Goal: Task Accomplishment & Management: Manage account settings

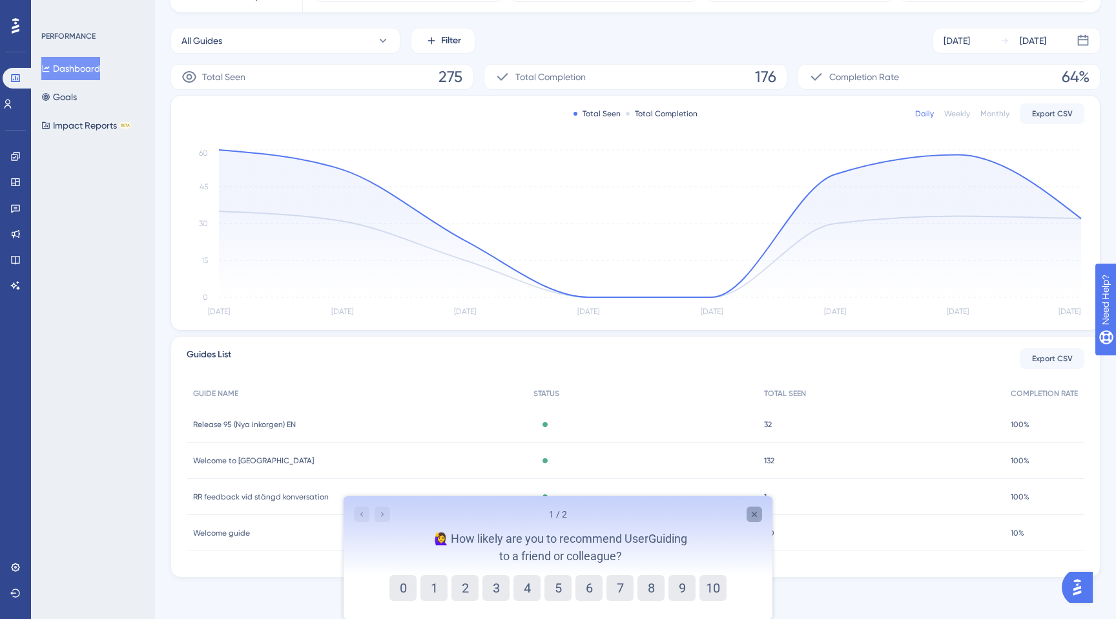
click at [753, 517] on icon "Close survey" at bounding box center [754, 514] width 10 height 10
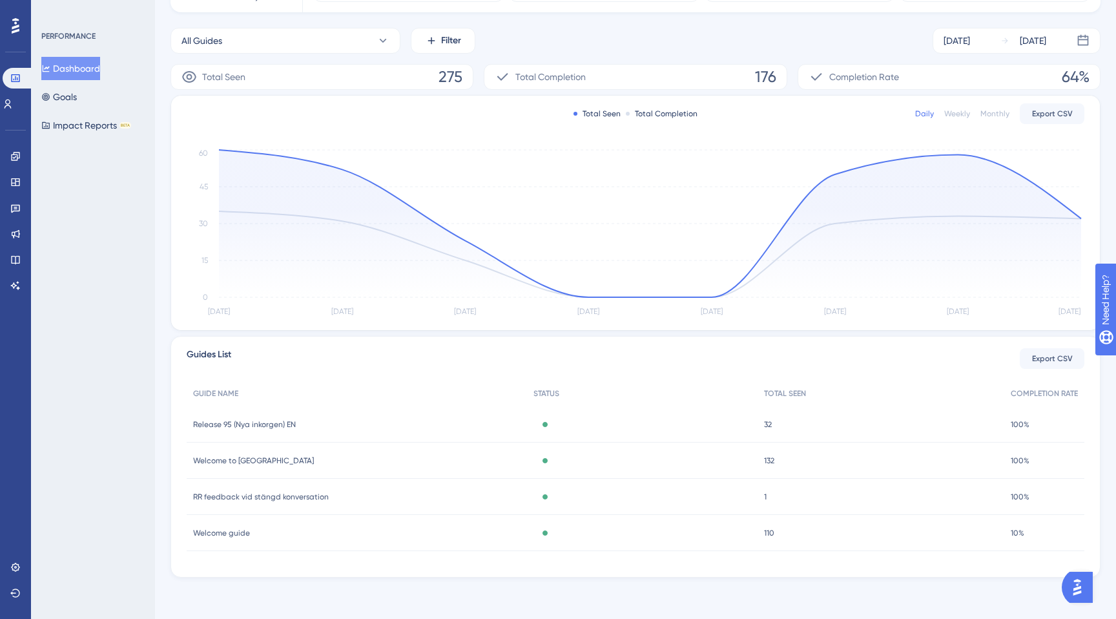
click at [242, 422] on span "Release 95 (Nya inkorgen) EN" at bounding box center [244, 424] width 103 height 10
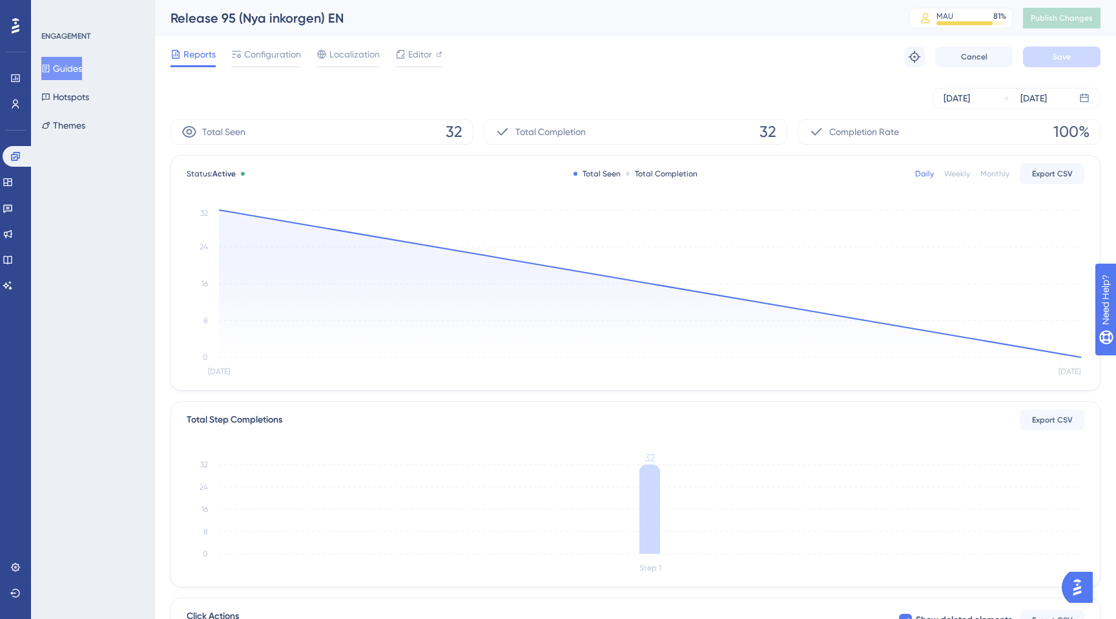
click at [67, 64] on button "Guides" at bounding box center [61, 68] width 41 height 23
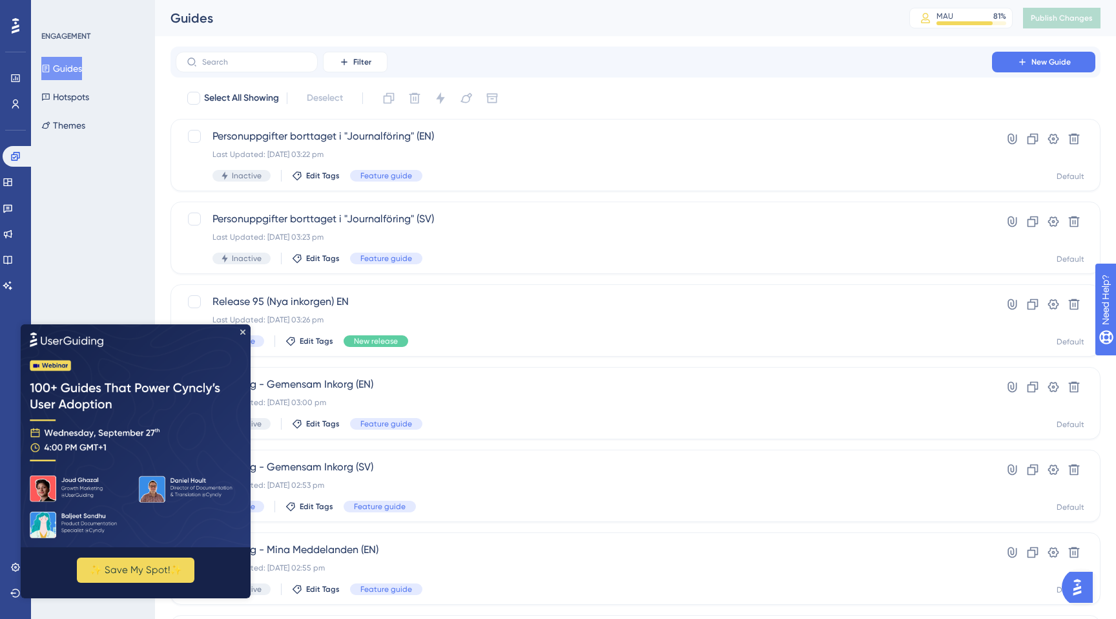
click at [247, 333] on img at bounding box center [136, 435] width 230 height 223
click at [244, 331] on icon "Close Preview" at bounding box center [242, 331] width 5 height 5
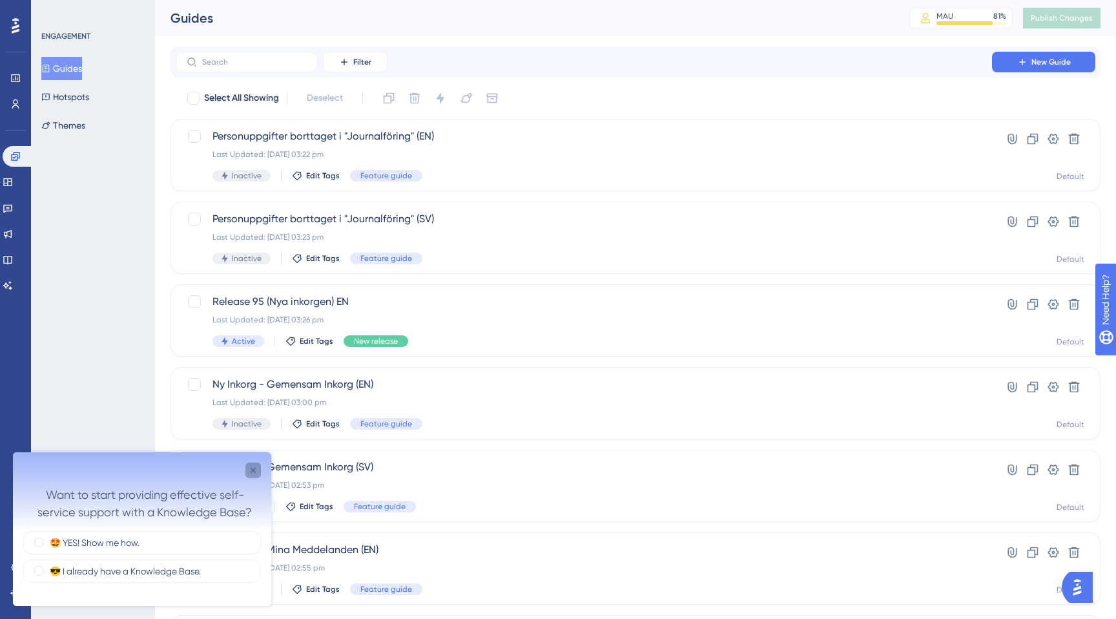
click at [256, 470] on icon "Close survey" at bounding box center [253, 470] width 10 height 10
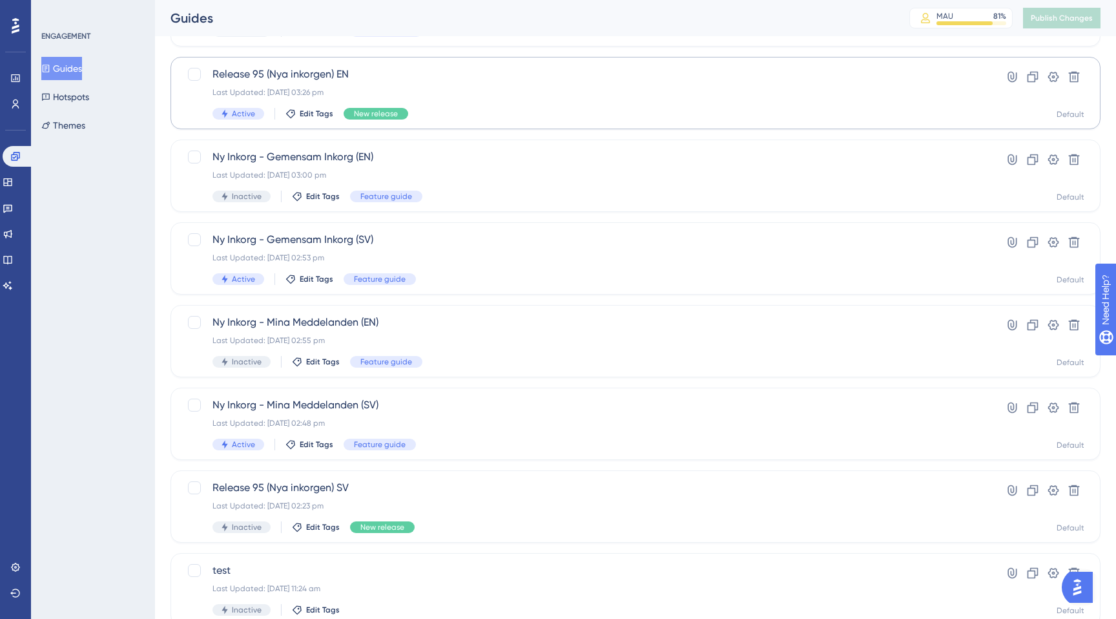
scroll to position [229, 0]
click at [429, 494] on div "Release 95 (Nya inkorgen) SV Last Updated: 16 Sept 2025 02:23 pm Inactive Edit …" at bounding box center [584, 505] width 743 height 53
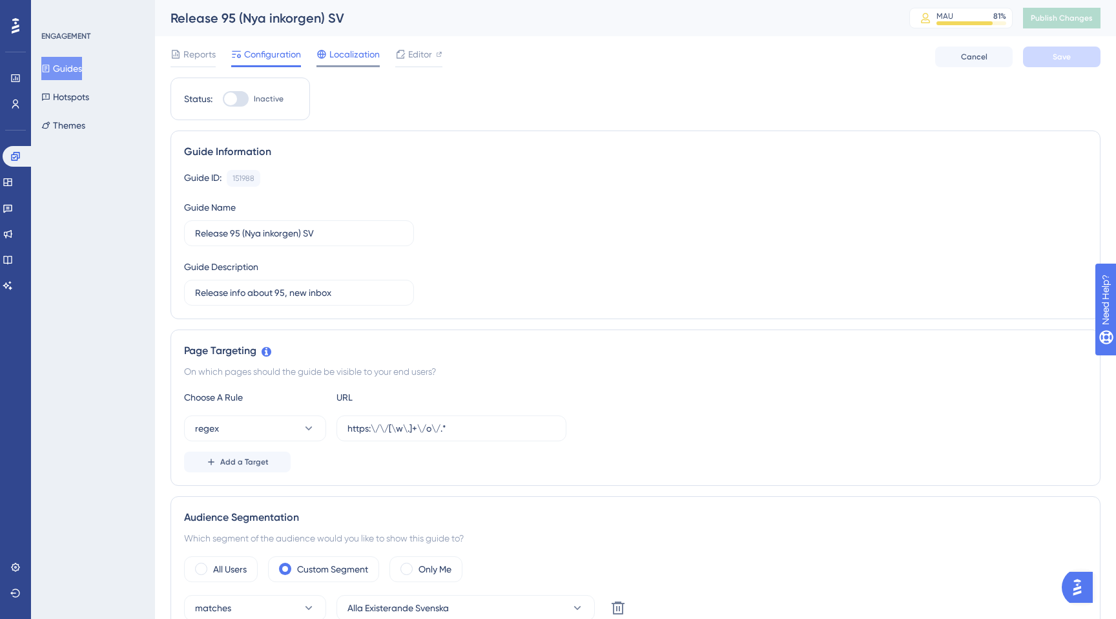
click at [359, 57] on span "Localization" at bounding box center [354, 55] width 50 height 16
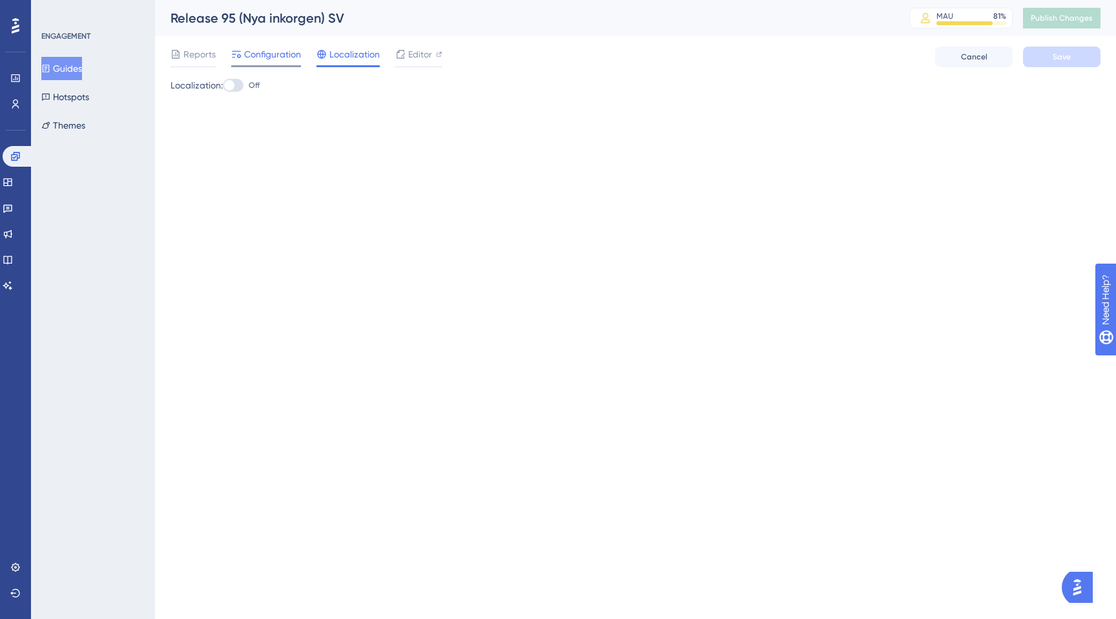
click at [280, 59] on span "Configuration" at bounding box center [272, 55] width 57 height 16
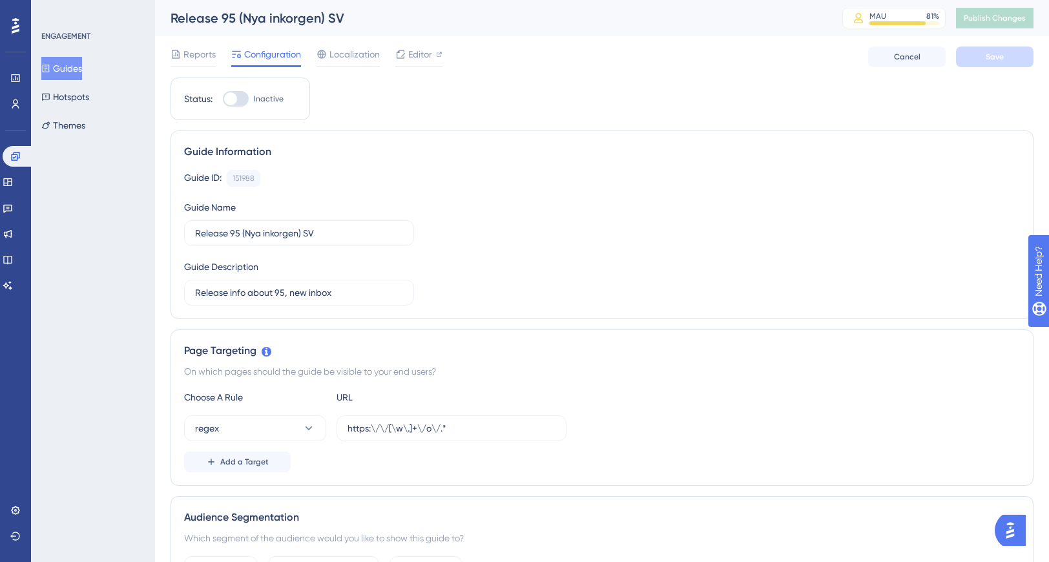
click at [76, 76] on button "Guides" at bounding box center [61, 68] width 41 height 23
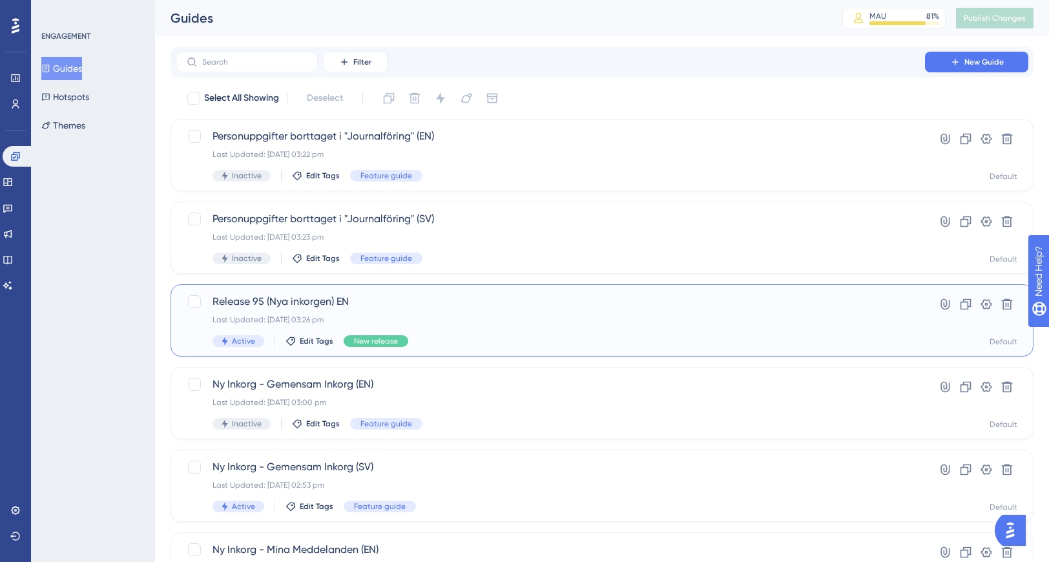
click at [295, 306] on span "Release 95 (Nya inkorgen) EN" at bounding box center [551, 302] width 676 height 16
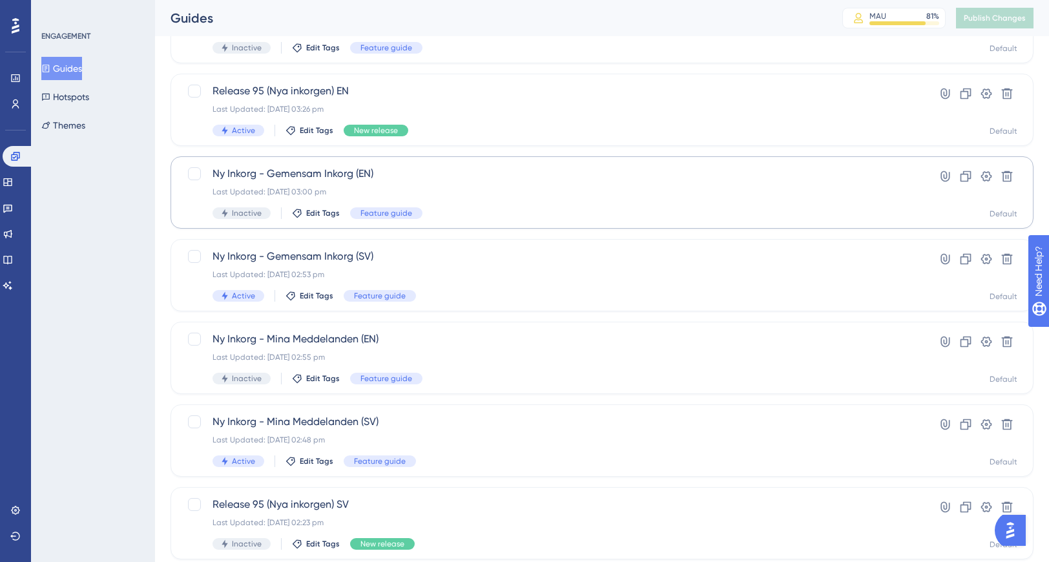
scroll to position [238, 0]
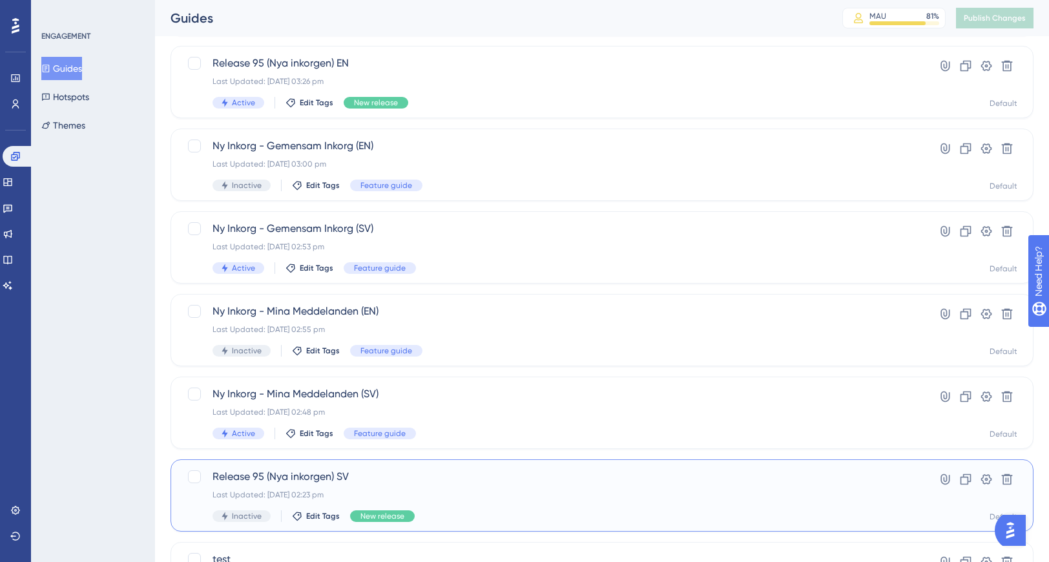
click at [249, 472] on span "Release 95 (Nya inkorgen) SV" at bounding box center [551, 477] width 676 height 16
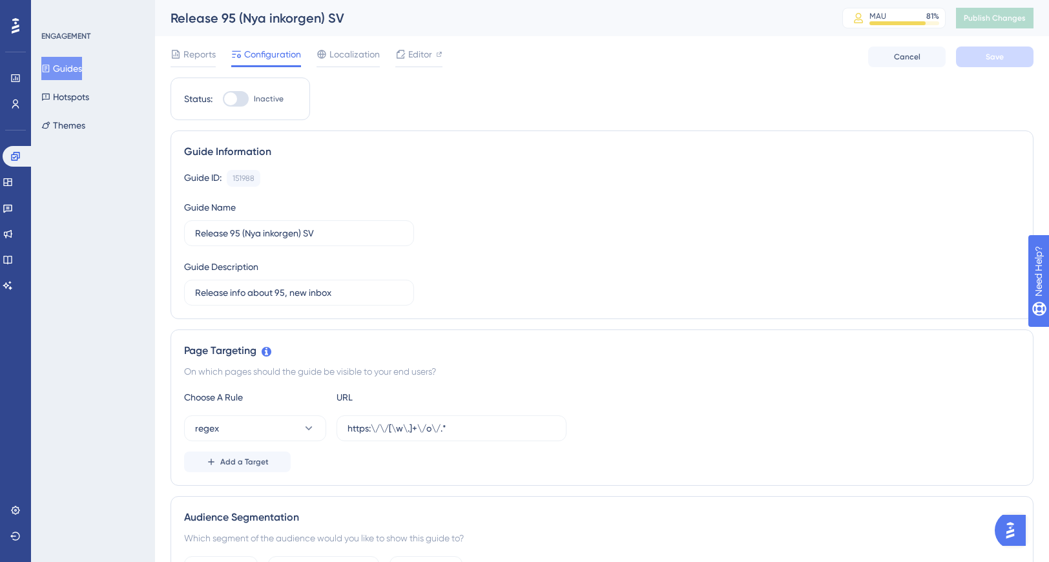
click at [236, 100] on div at bounding box center [230, 98] width 13 height 13
click at [223, 99] on input "Inactive" at bounding box center [222, 99] width 1 height 1
checkbox input "true"
click at [79, 74] on button "Guides" at bounding box center [61, 68] width 41 height 23
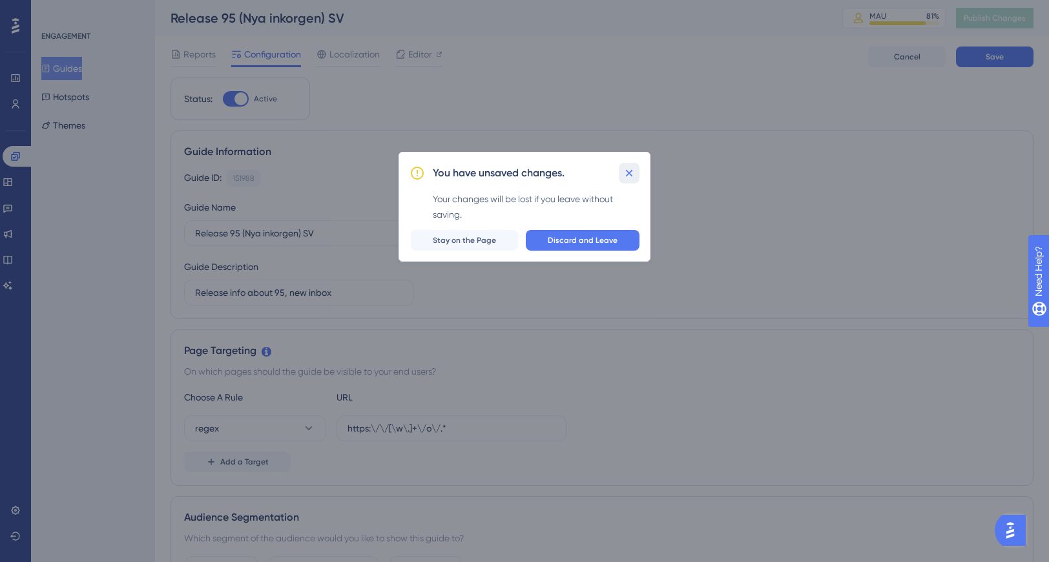
click at [631, 171] on icon at bounding box center [629, 173] width 7 height 7
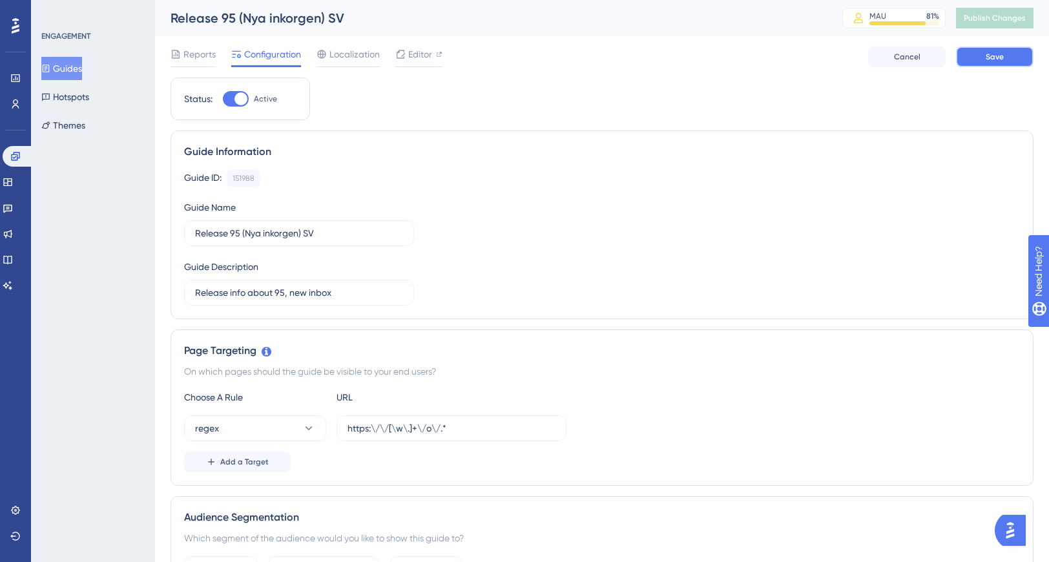
click at [981, 47] on button "Save" at bounding box center [995, 57] width 78 height 21
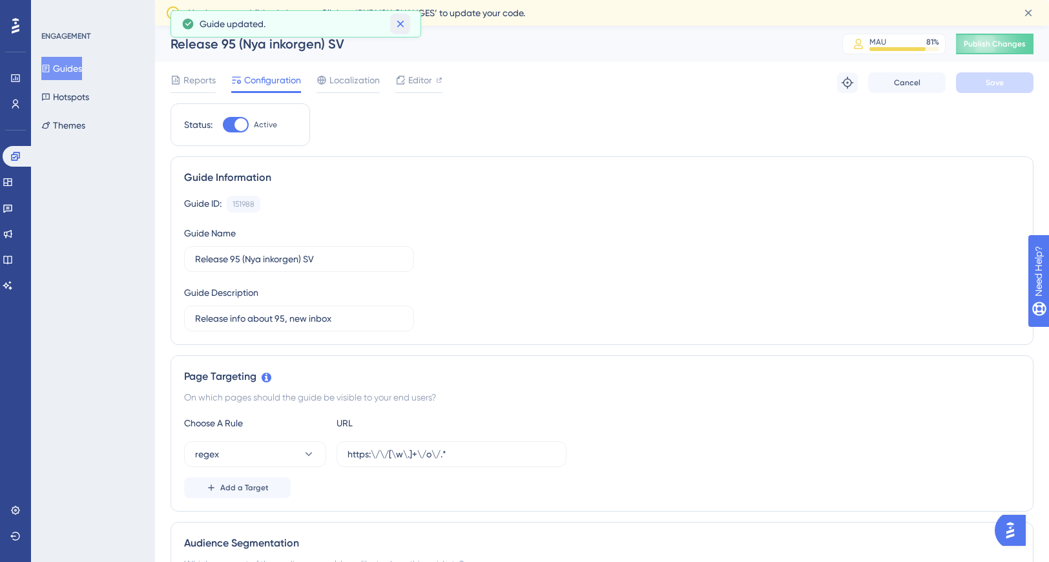
click at [397, 25] on icon at bounding box center [400, 23] width 13 height 13
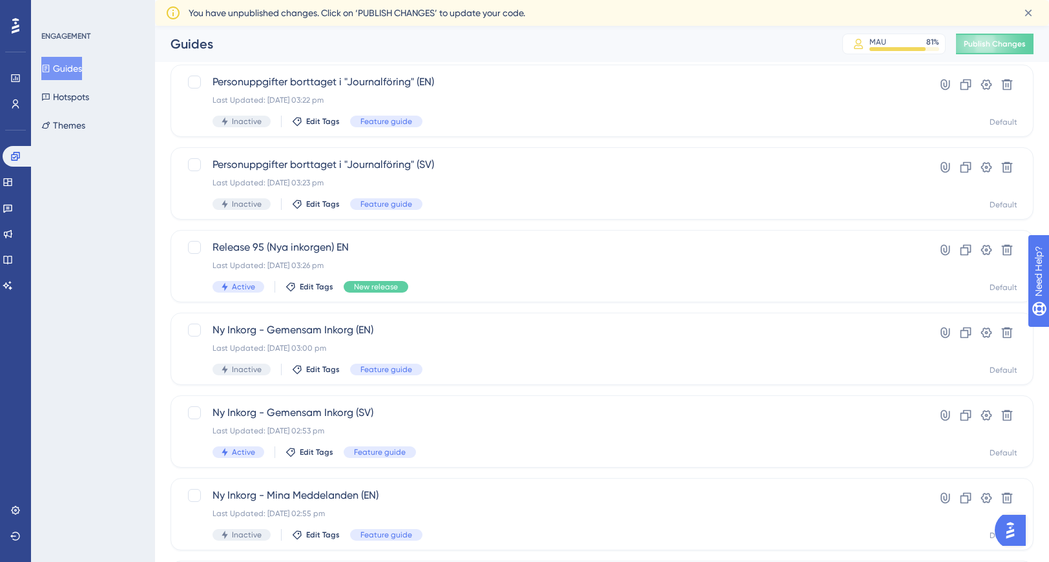
scroll to position [51, 0]
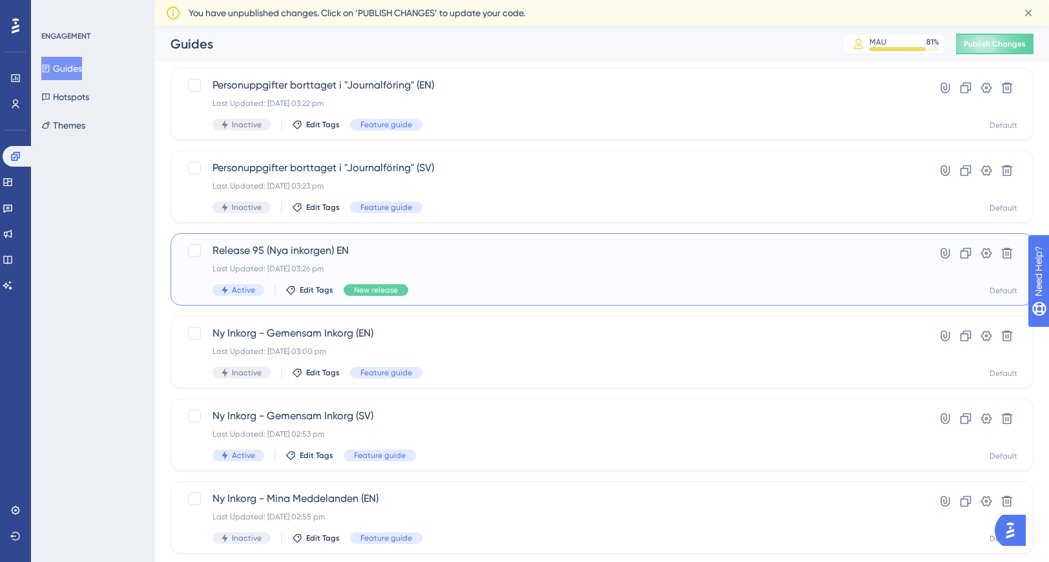
click at [313, 255] on span "Release 95 (Nya inkorgen) EN" at bounding box center [551, 251] width 676 height 16
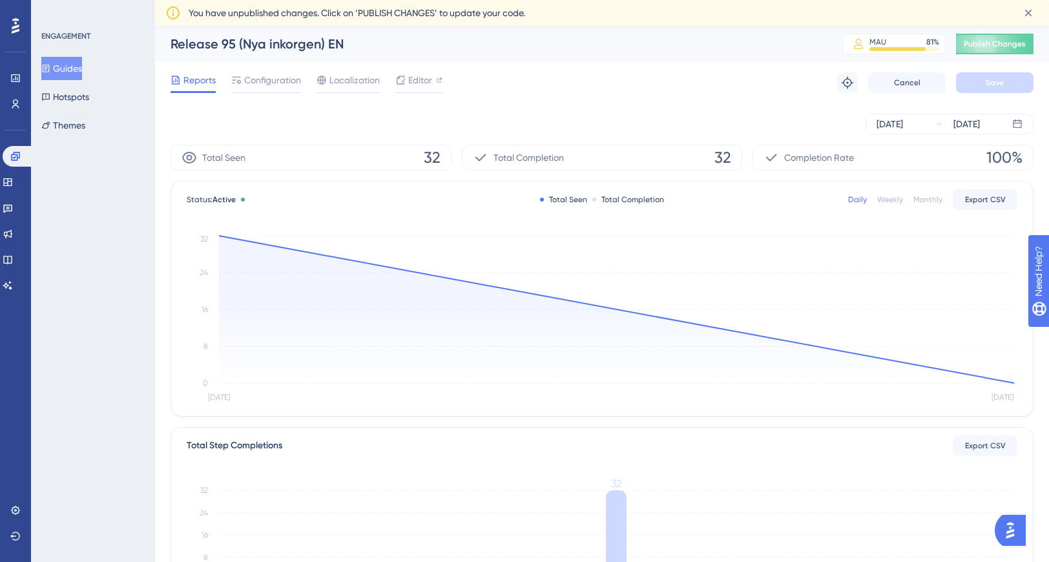
scroll to position [51, 0]
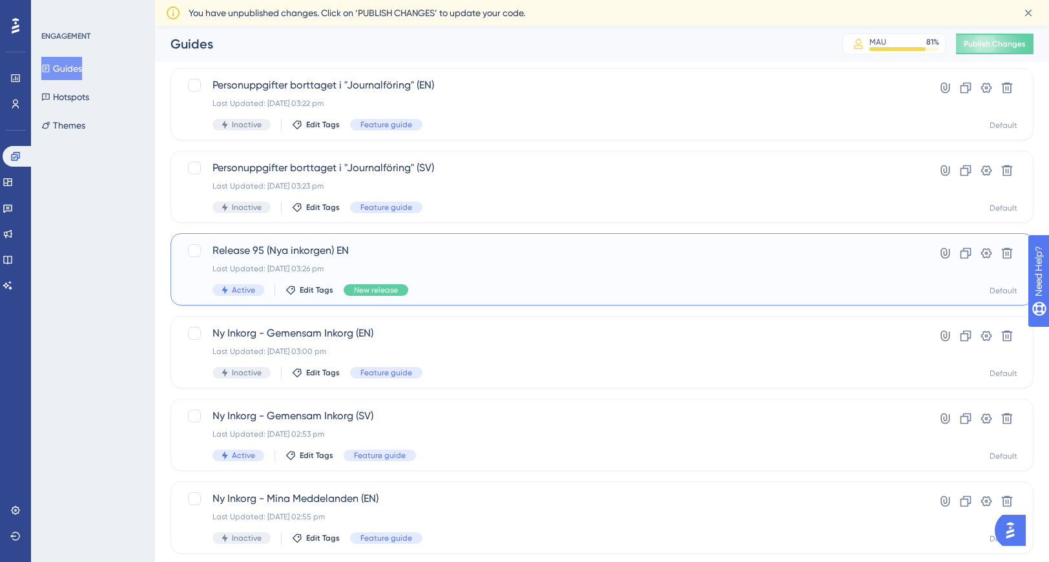
click at [265, 251] on span "Release 95 (Nya inkorgen) EN" at bounding box center [551, 251] width 676 height 16
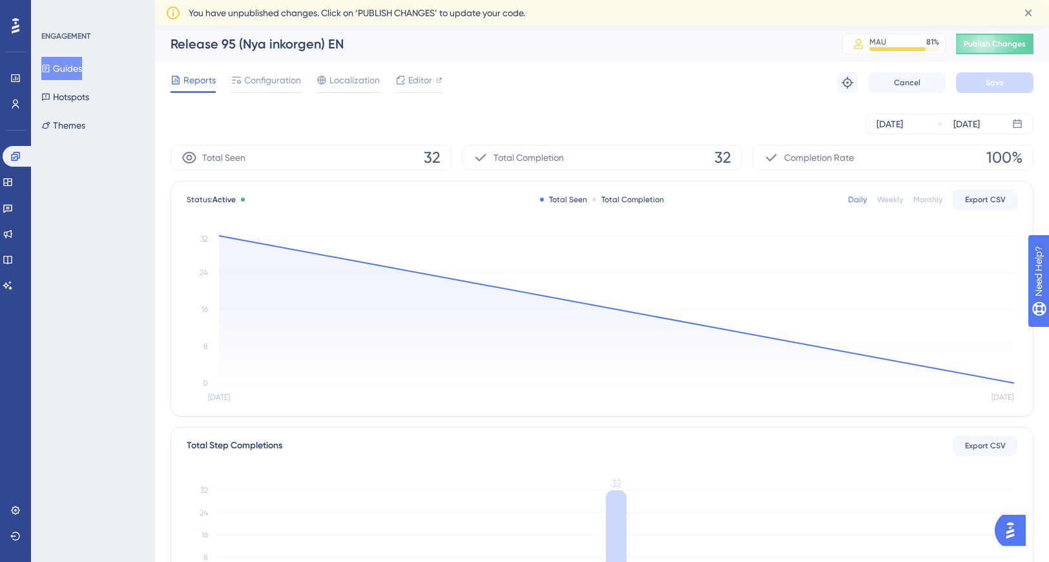
scroll to position [51, 0]
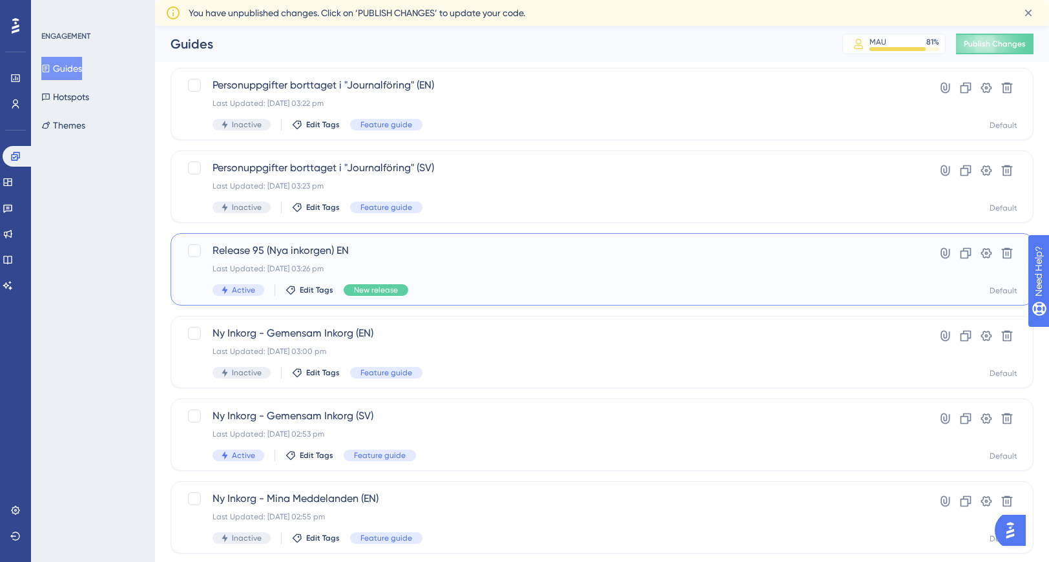
click at [262, 253] on span "Release 95 (Nya inkorgen) EN" at bounding box center [551, 251] width 676 height 16
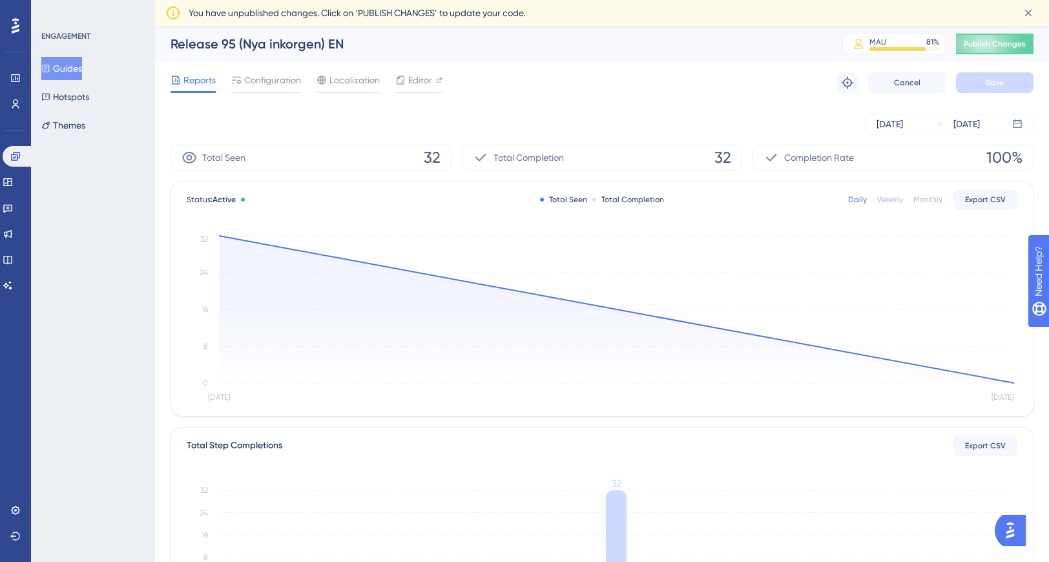
click at [70, 68] on button "Guides" at bounding box center [61, 68] width 41 height 23
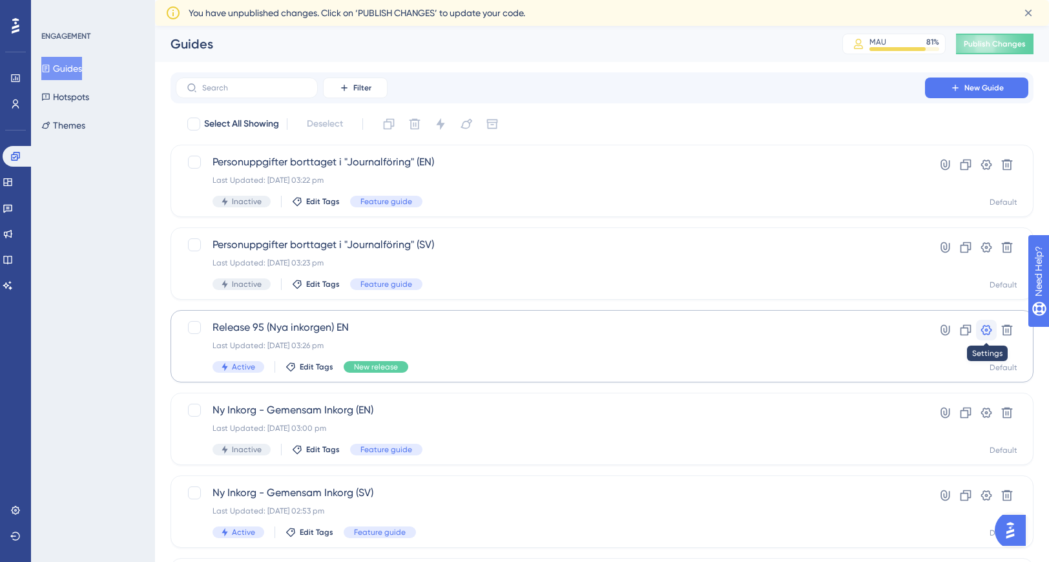
click at [986, 333] on icon at bounding box center [986, 330] width 13 height 13
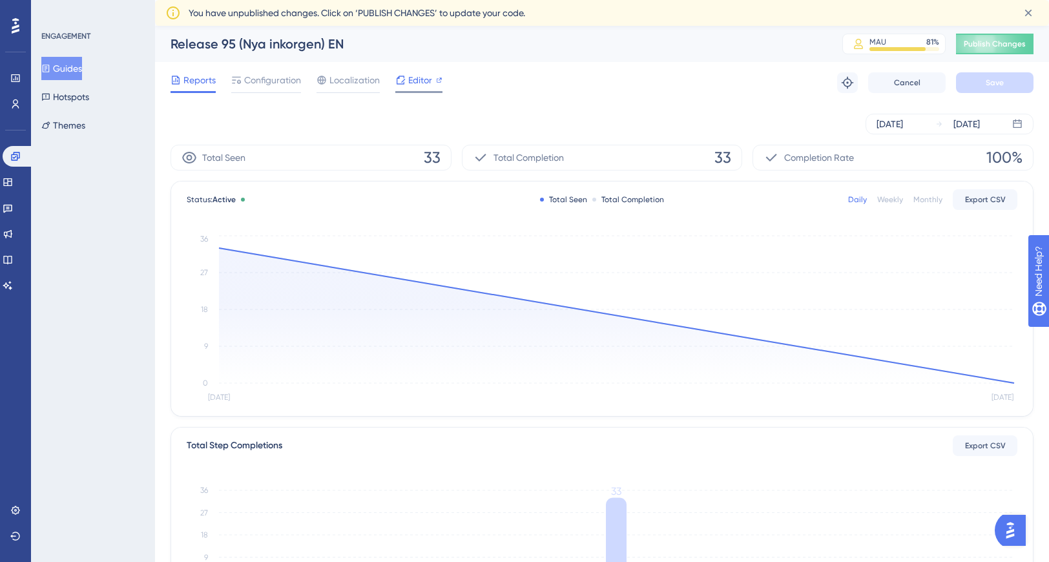
click at [422, 88] on div "Editor" at bounding box center [418, 82] width 47 height 21
